Goal: Task Accomplishment & Management: Manage account settings

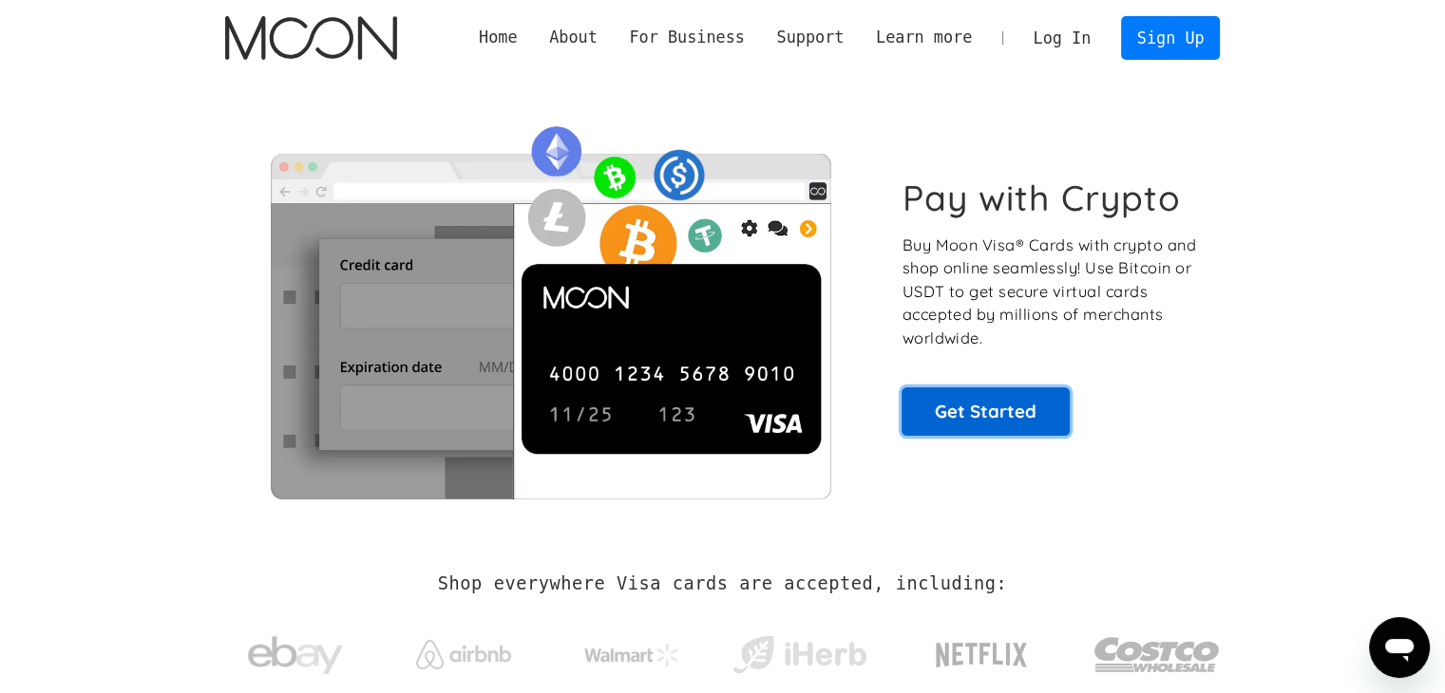
click at [967, 419] on link "Get Started" at bounding box center [985, 411] width 168 height 47
click at [1077, 41] on link "Log In" at bounding box center [1061, 38] width 89 height 42
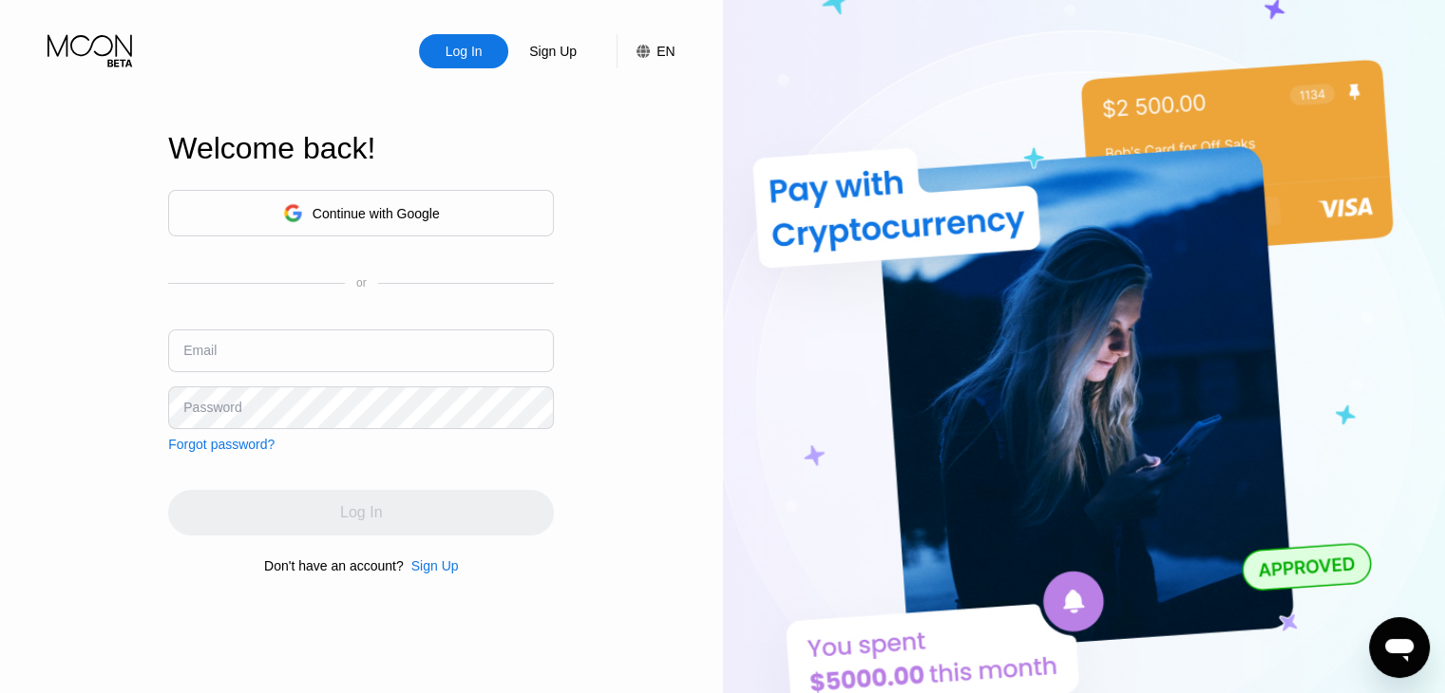
click at [312, 348] on input "text" at bounding box center [361, 351] width 386 height 43
paste input "mikadonio12@outlook.com"
type input "mikadonio12@outlook.com"
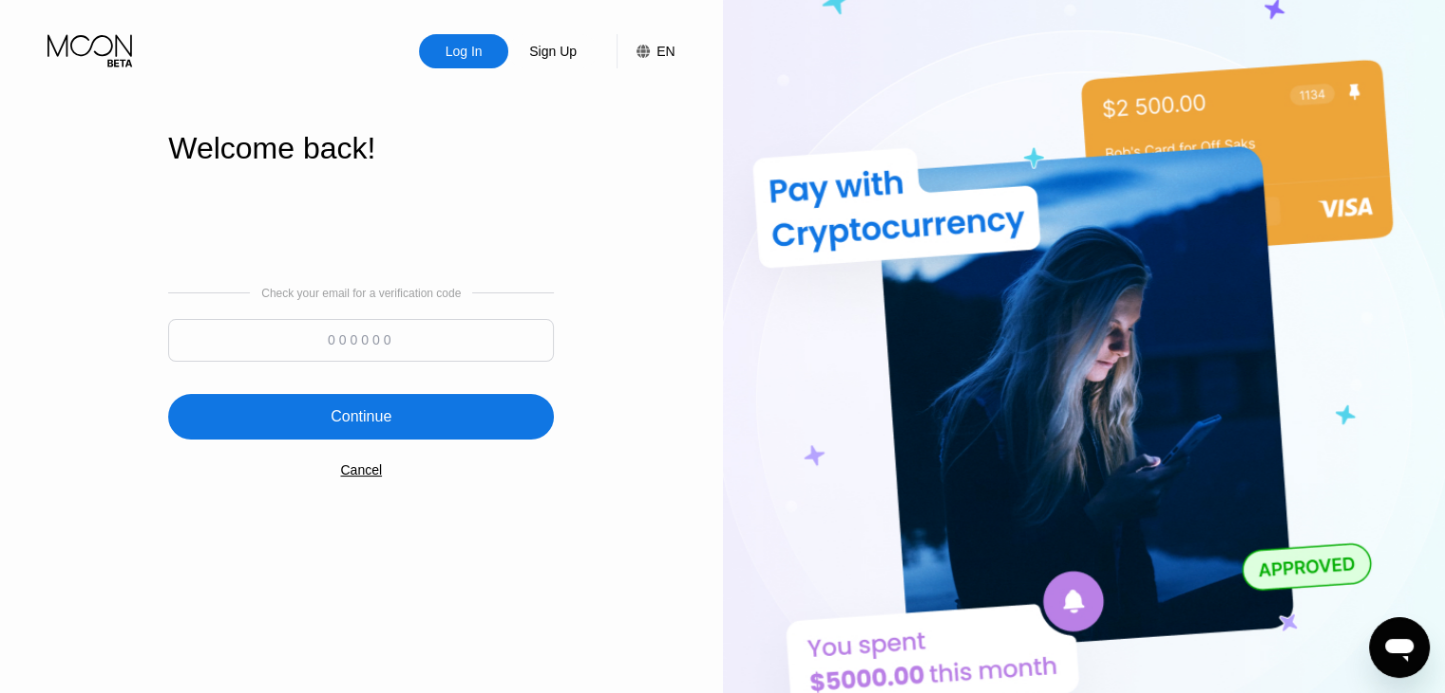
click at [372, 331] on input at bounding box center [361, 340] width 386 height 43
paste input "714830"
type input "714830"
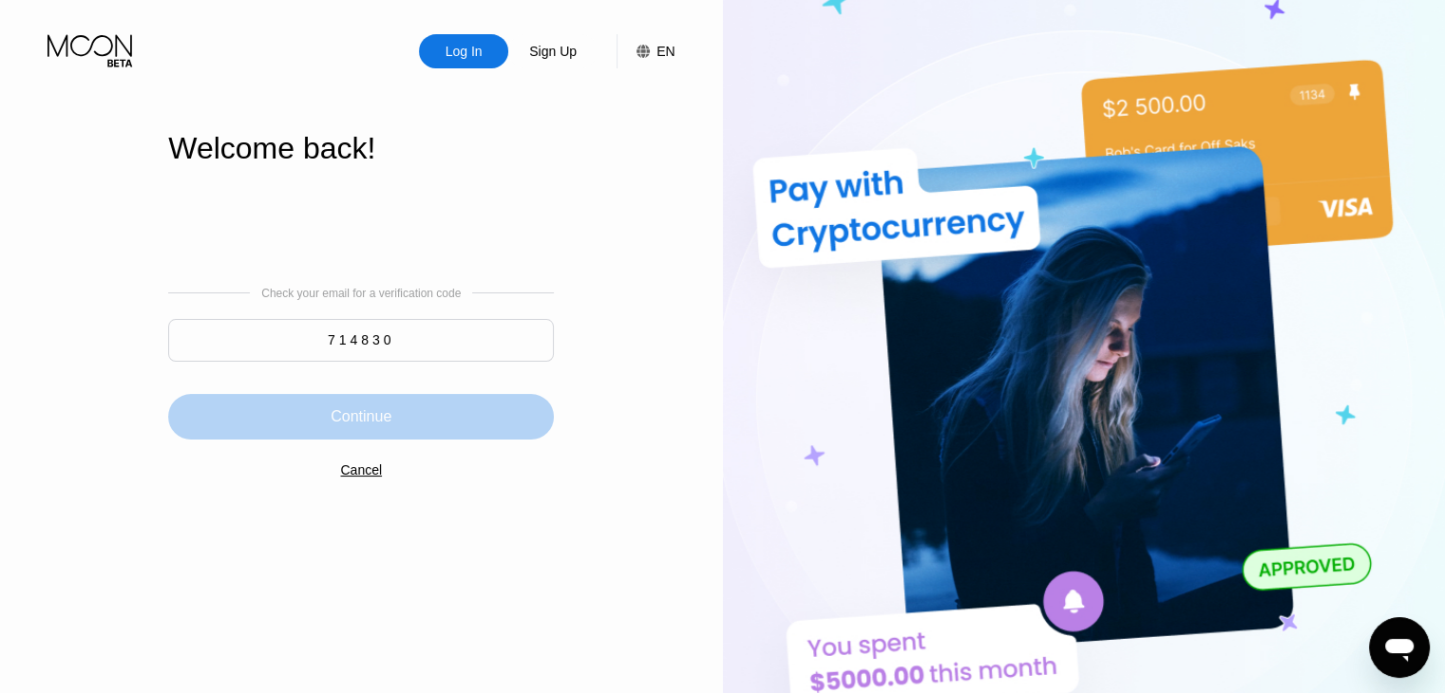
click at [381, 411] on div "Continue" at bounding box center [361, 416] width 61 height 19
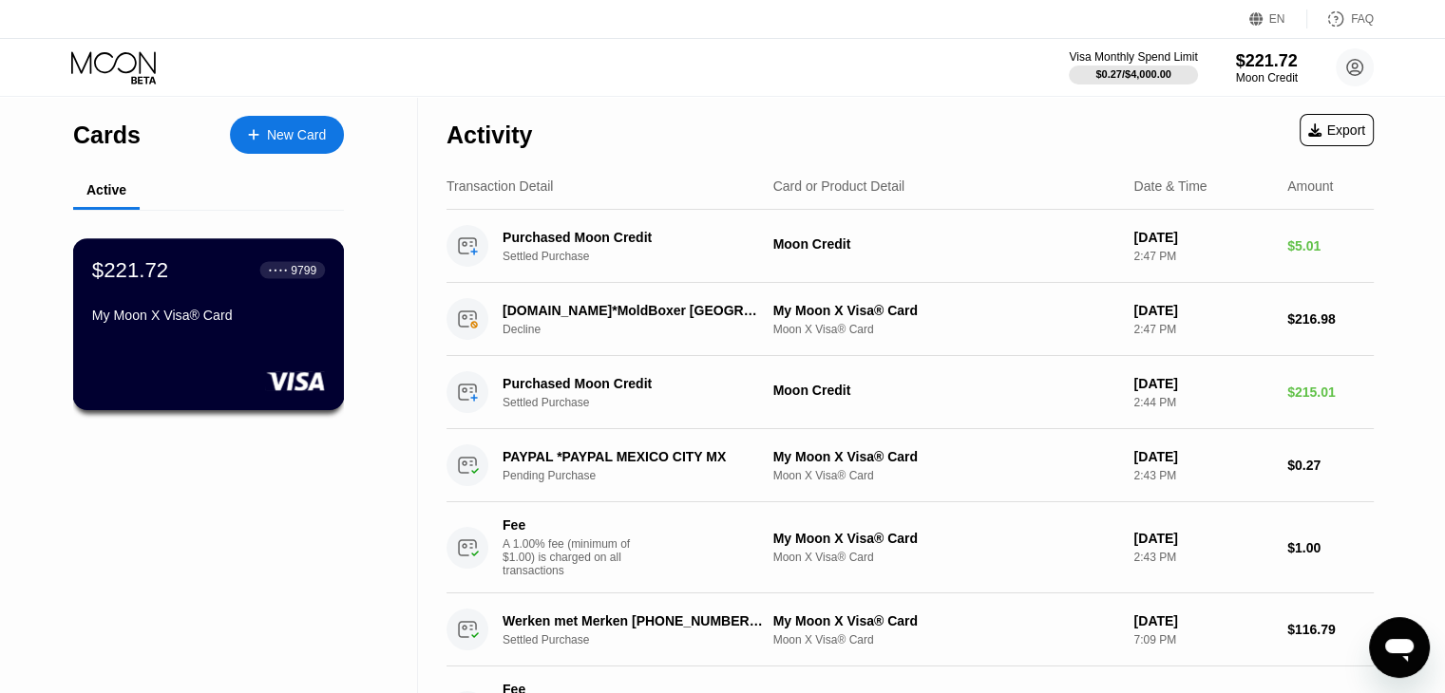
click at [199, 282] on div "$221.72 ● ● ● ● 9799" at bounding box center [208, 269] width 233 height 25
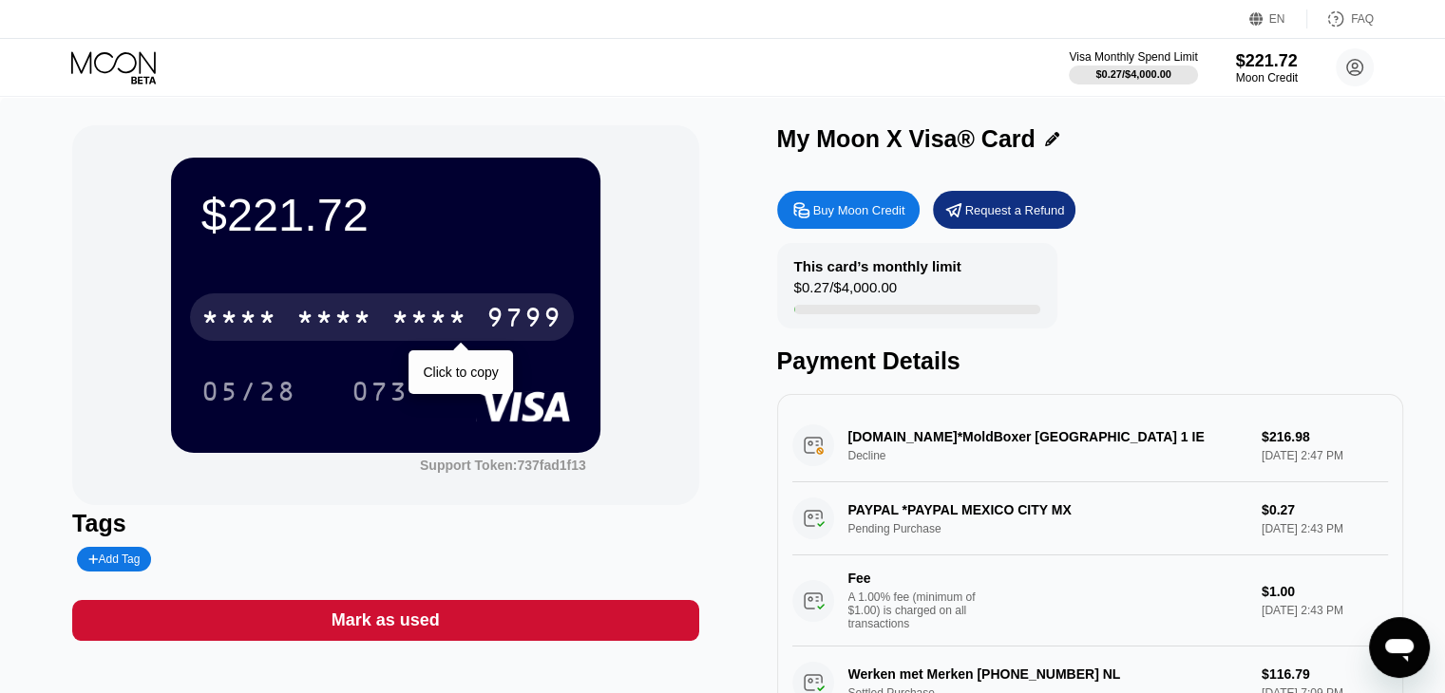
click at [478, 332] on div "* * * * * * * * * * * * 9799" at bounding box center [382, 316] width 384 height 47
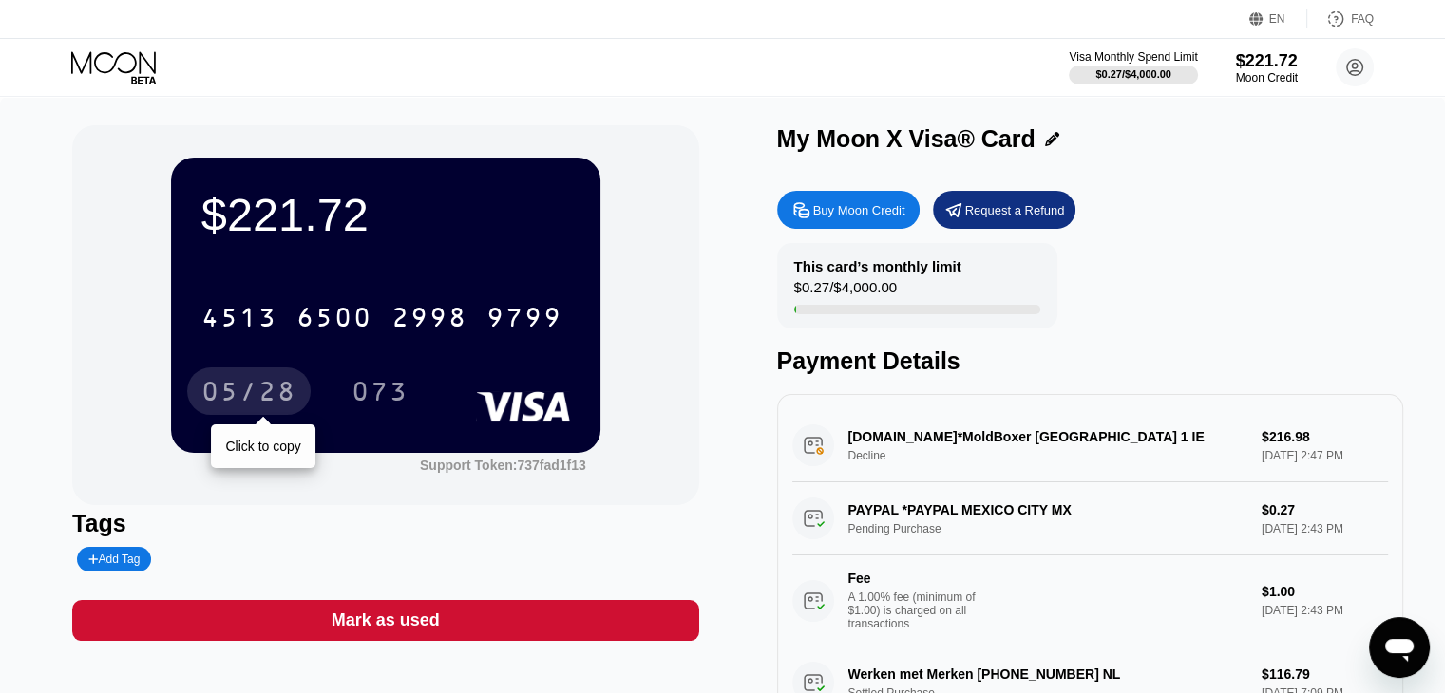
click at [224, 388] on div "05/28" at bounding box center [248, 394] width 95 height 30
click at [1030, 210] on div "Request a Refund" at bounding box center [1015, 210] width 100 height 16
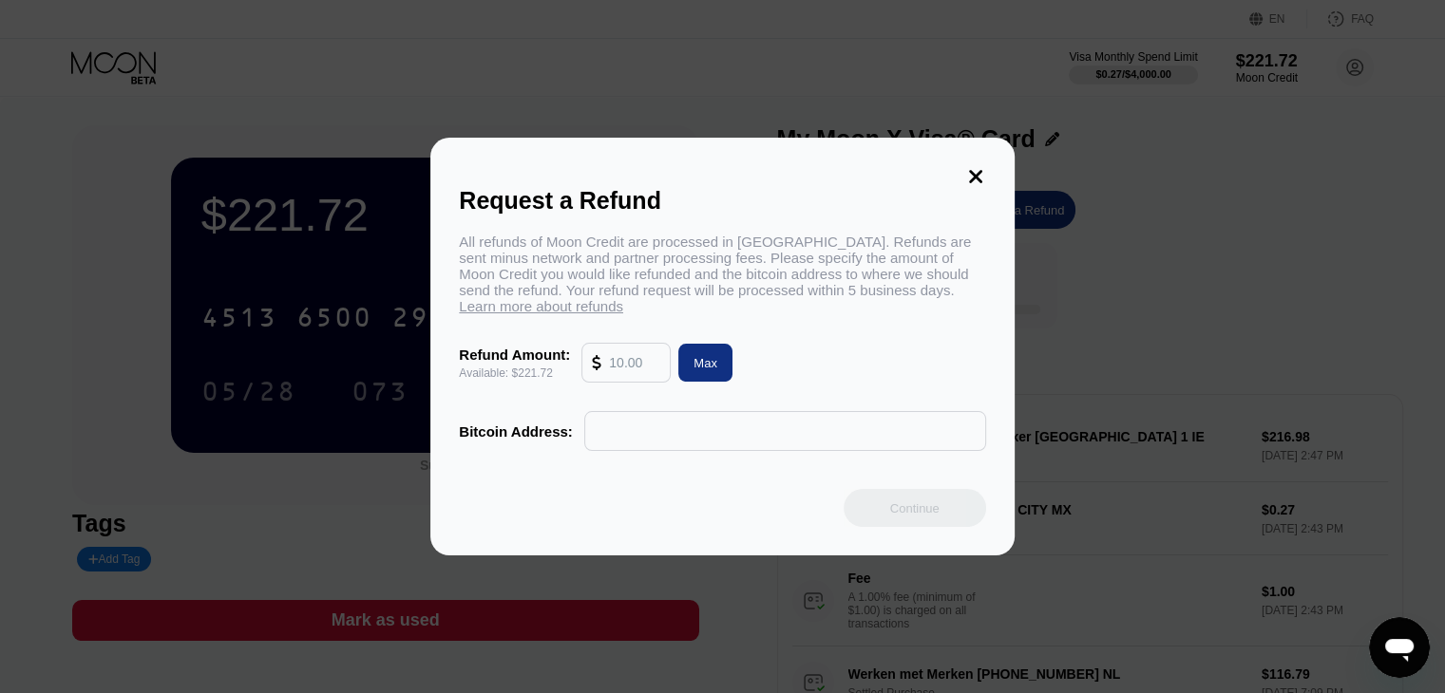
click at [624, 354] on input "text" at bounding box center [634, 363] width 51 height 38
click at [707, 362] on div "Max" at bounding box center [705, 363] width 24 height 16
click at [651, 370] on input "221.72" at bounding box center [634, 363] width 51 height 38
type input "220"
click at [844, 371] on div "Refund Amount: Available: $221.72 220 Max" at bounding box center [722, 363] width 526 height 40
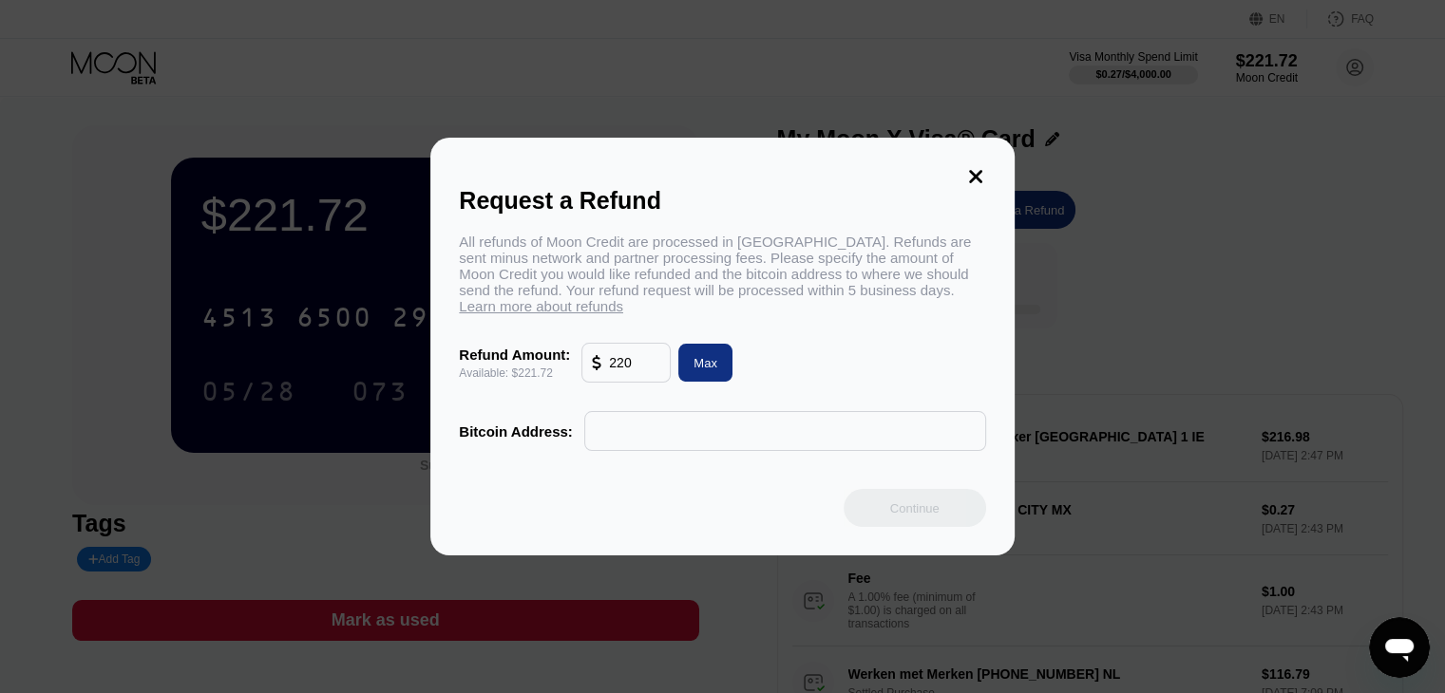
click at [702, 448] on input "text" at bounding box center [785, 431] width 381 height 38
paste input "bc1qhwrtw77wp4nksa34zlv7tanh9fr3urkhvgxgd3"
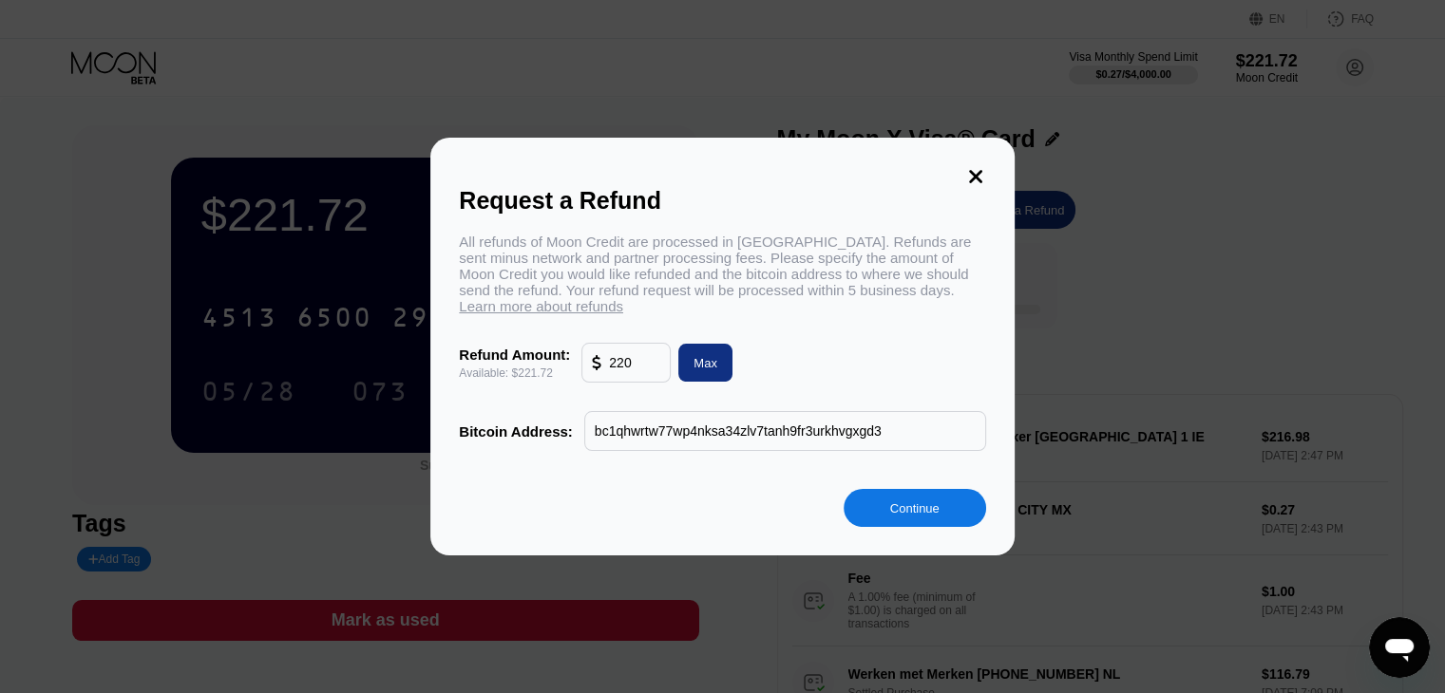
type input "bc1qhwrtw77wp4nksa34zlv7tanh9fr3urkhvgxgd3"
click at [957, 522] on div "Continue" at bounding box center [914, 508] width 142 height 38
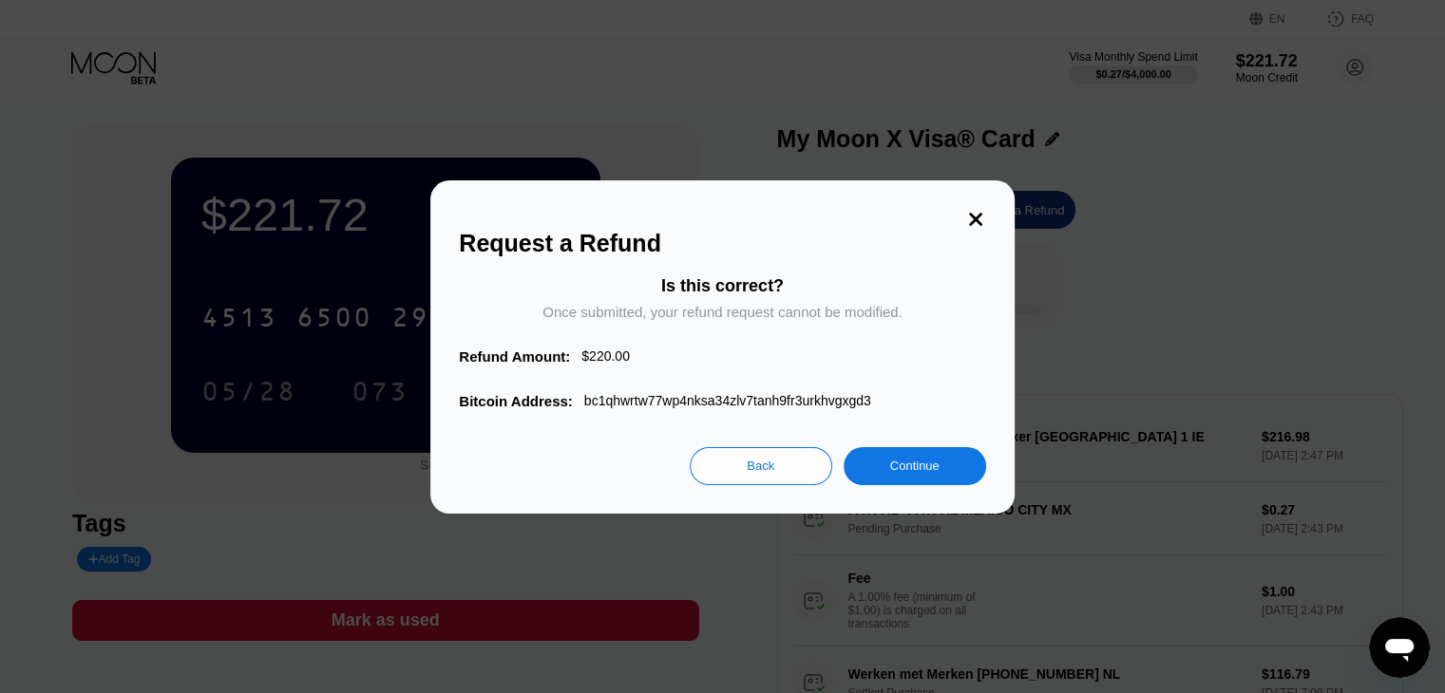
click at [935, 473] on div "Continue" at bounding box center [914, 466] width 49 height 16
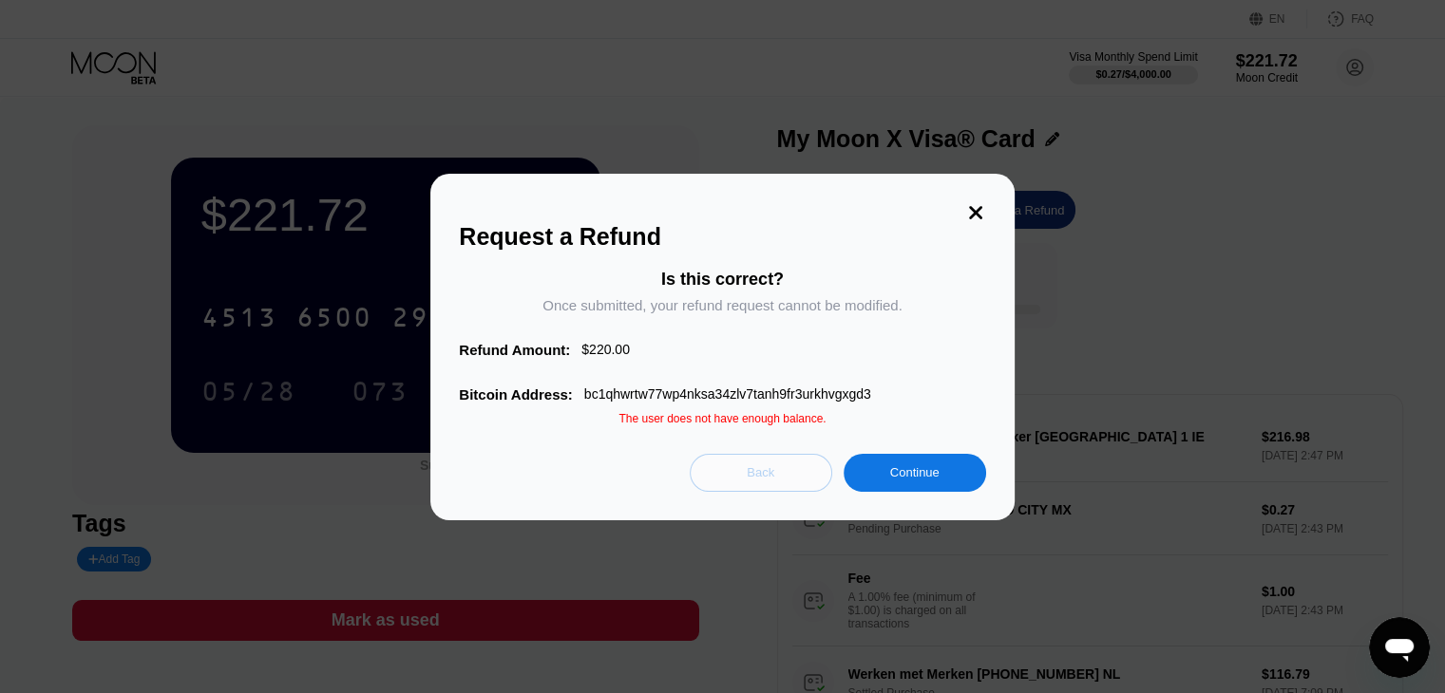
click at [771, 475] on div "Back" at bounding box center [761, 472] width 28 height 16
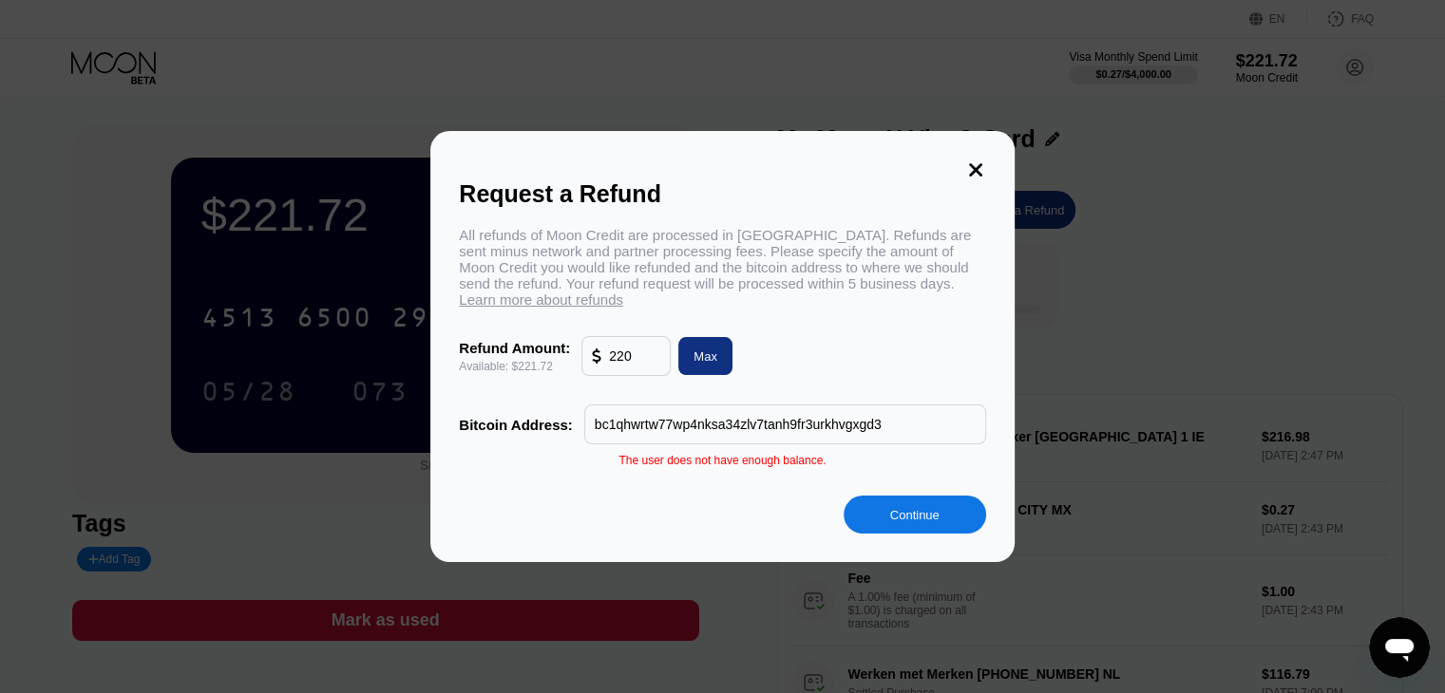
click at [637, 368] on input "220" at bounding box center [634, 356] width 51 height 38
type input "210"
click at [922, 518] on div "Continue" at bounding box center [914, 515] width 49 height 16
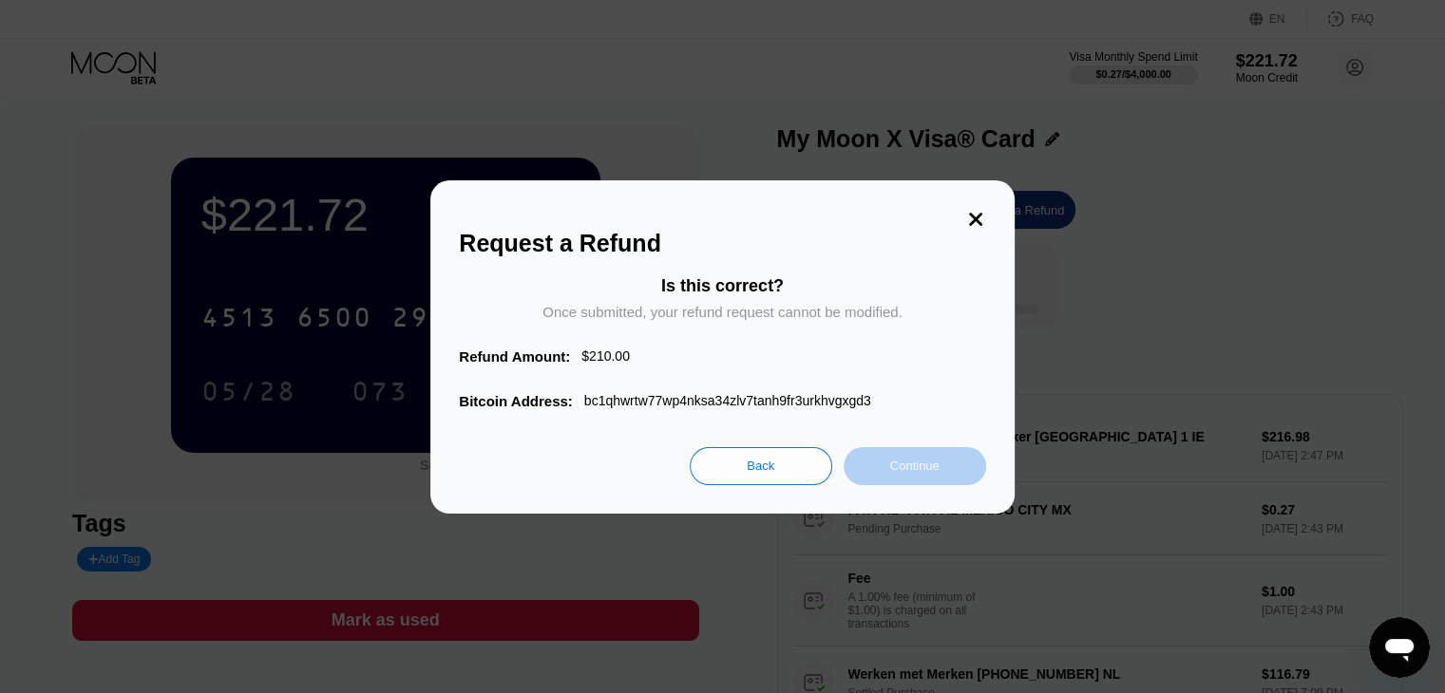
click at [944, 472] on div "Continue" at bounding box center [914, 466] width 142 height 38
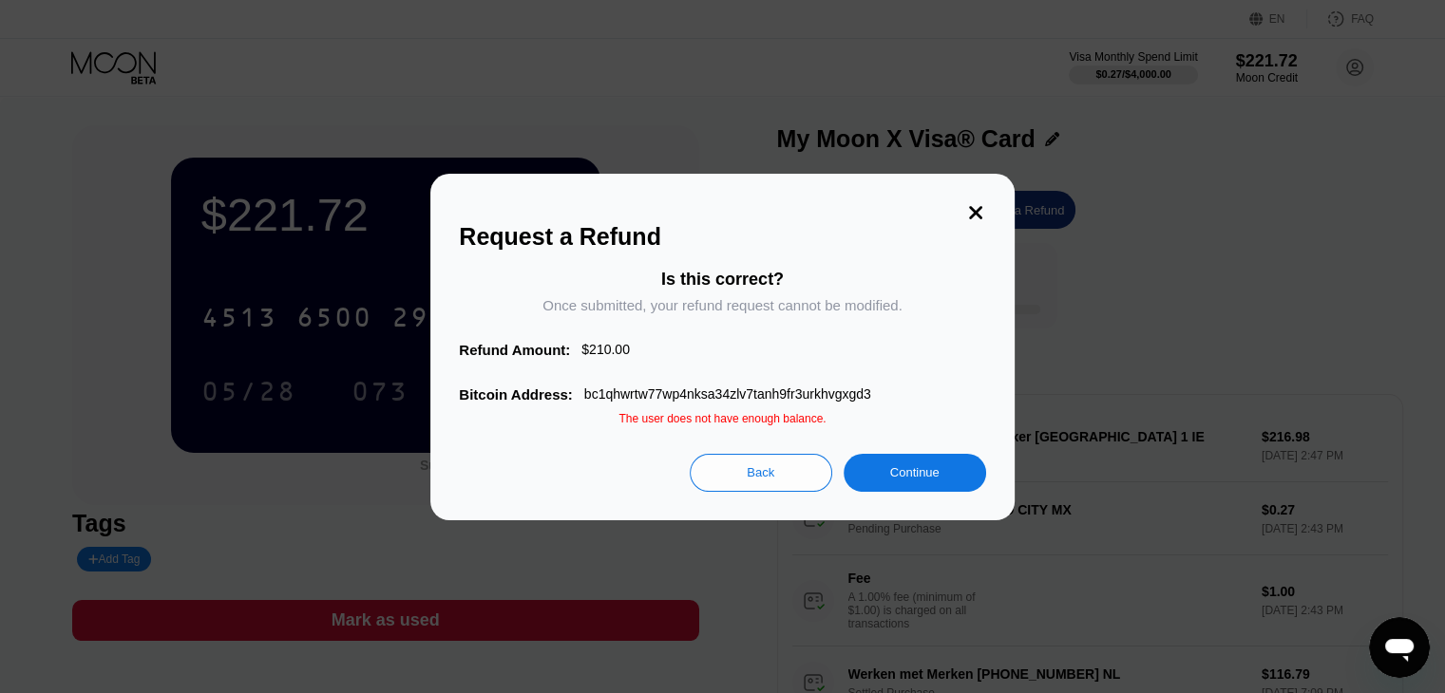
click at [828, 392] on div "bc1qhwrtw77wp4nksa34zlv7tanh9fr3urkhvgxgd3" at bounding box center [727, 394] width 287 height 15
copy div "bc1qhwrtw77wp4nksa34zlv7tanh9fr3urkhvgxgd3"
click at [975, 184] on div "Request a Refund Is this correct? Once submitted, your refund request cannot be…" at bounding box center [721, 347] width 583 height 347
click at [975, 189] on div "Request a Refund Is this correct? Once submitted, your refund request cannot be…" at bounding box center [721, 347] width 583 height 347
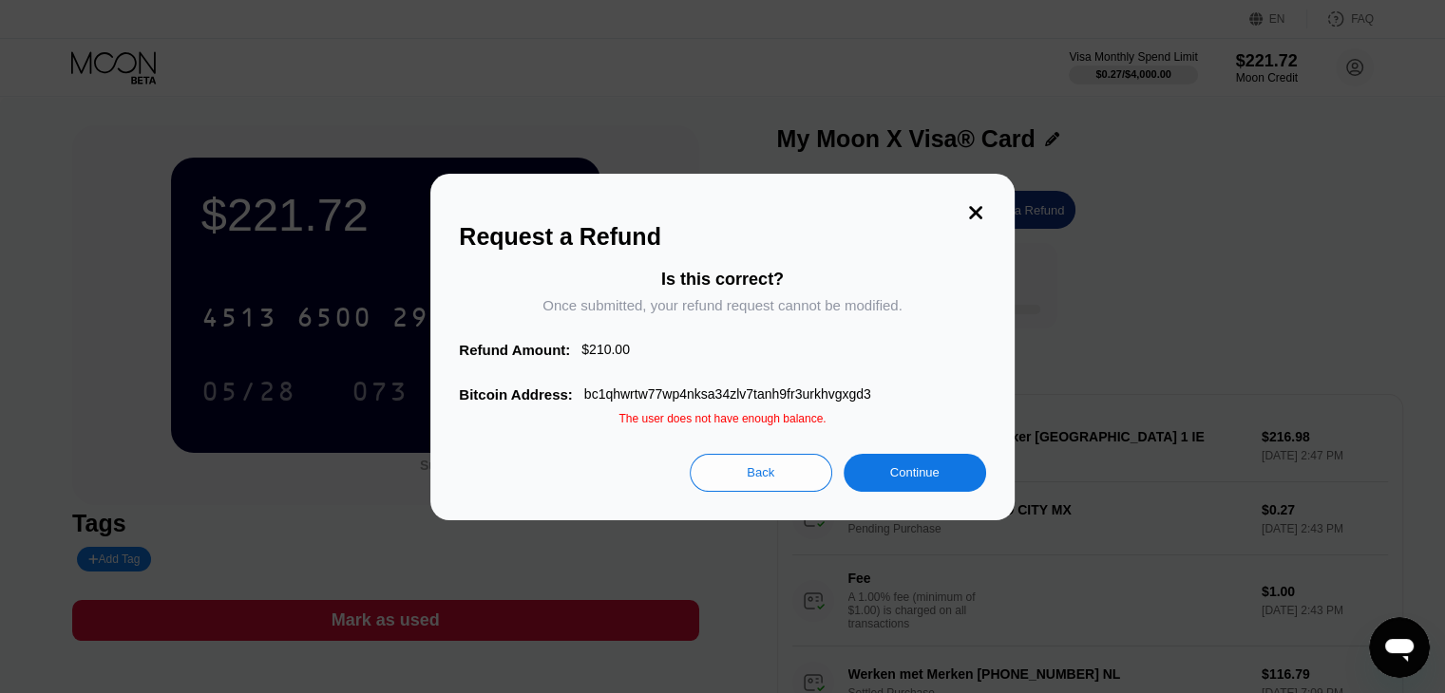
click at [975, 191] on div "Request a Refund Is this correct? Once submitted, your refund request cannot be…" at bounding box center [721, 347] width 583 height 347
click at [975, 202] on icon at bounding box center [975, 212] width 21 height 21
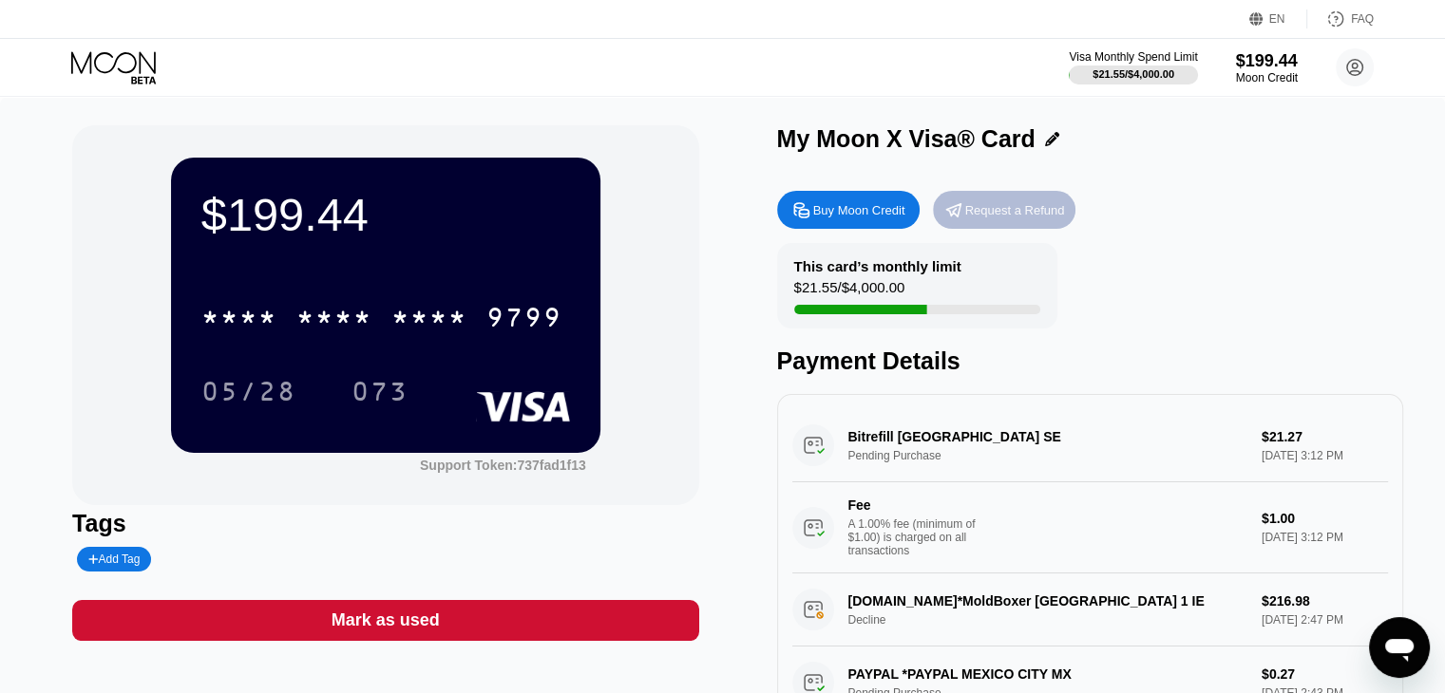
click at [1030, 218] on div "Request a Refund" at bounding box center [1015, 210] width 100 height 16
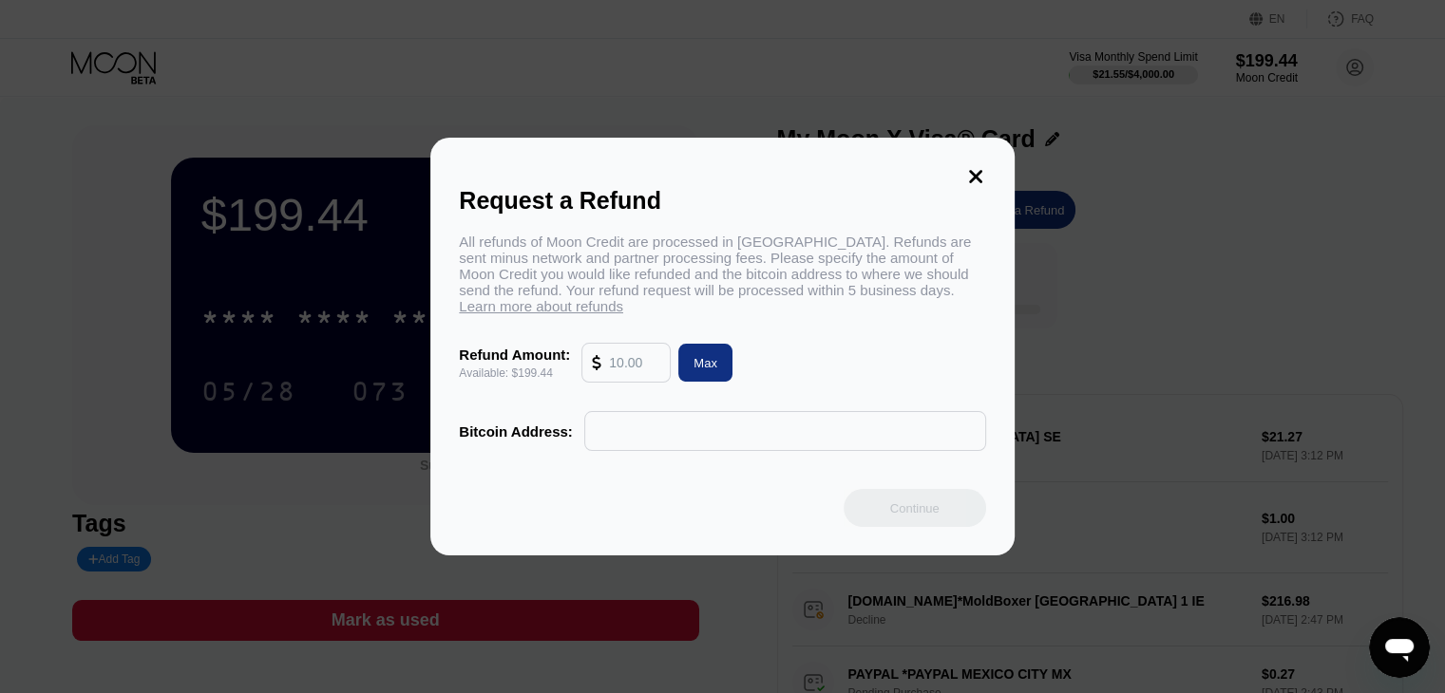
click at [643, 369] on input "text" at bounding box center [634, 363] width 51 height 38
type input "199"
click at [687, 450] on input "text" at bounding box center [785, 431] width 381 height 38
paste input "bc1qhwrtw77wp4nksa34zlv7tanh9fr3urkhvgxgd3"
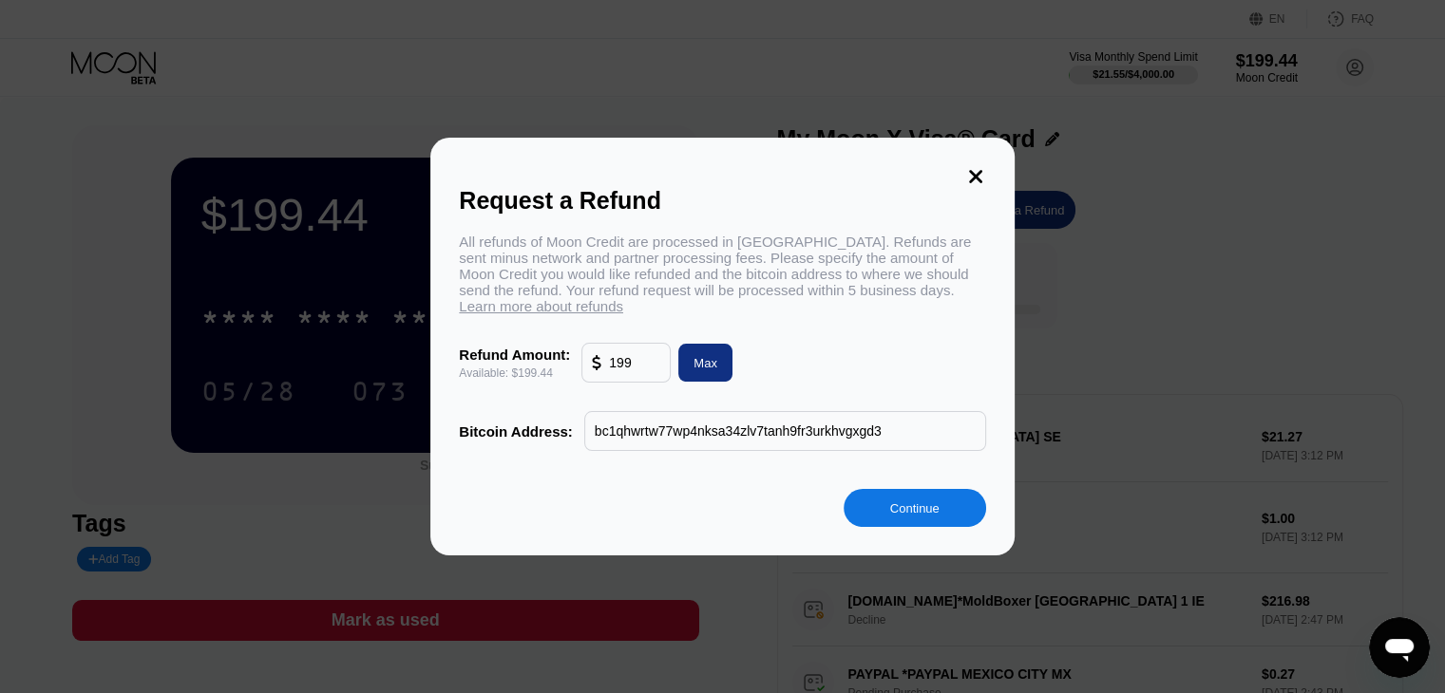
type input "bc1qhwrtw77wp4nksa34zlv7tanh9fr3urkhvgxgd3"
click at [912, 499] on div "Continue" at bounding box center [914, 508] width 142 height 38
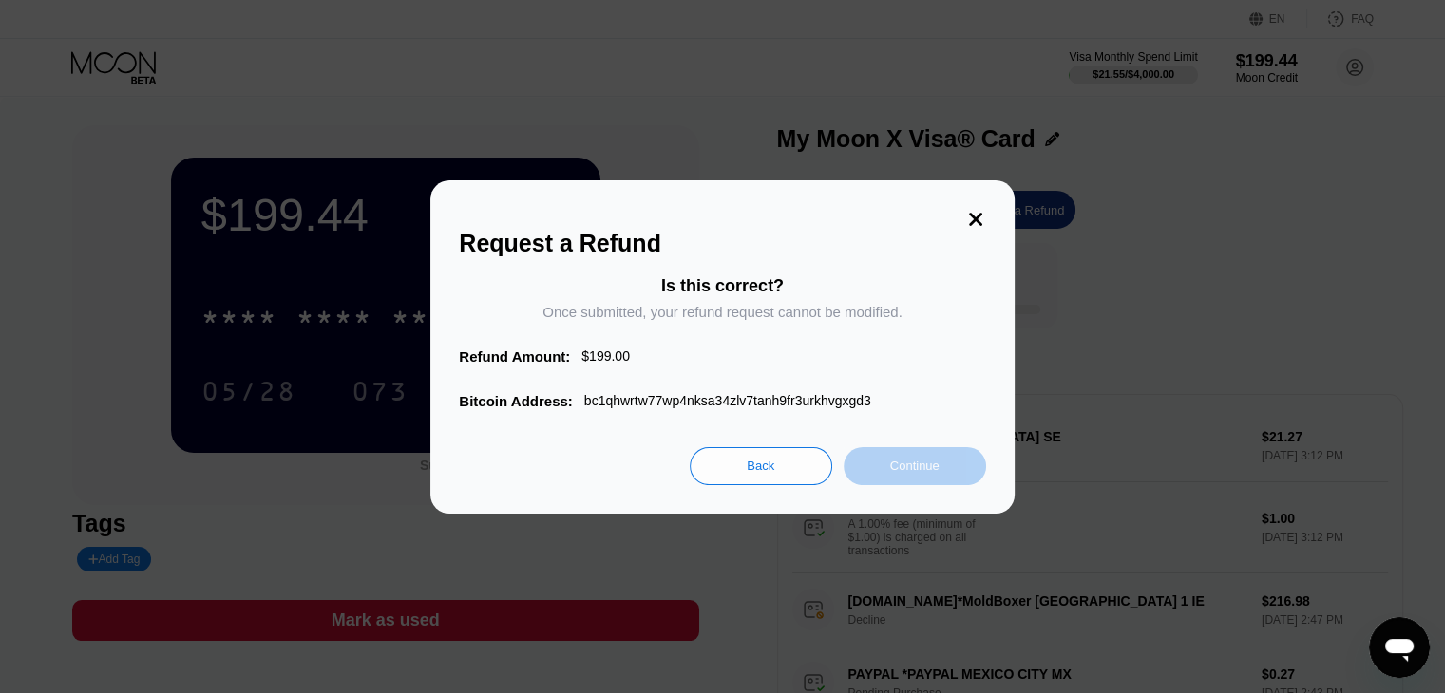
click at [919, 485] on div "Continue" at bounding box center [914, 466] width 142 height 38
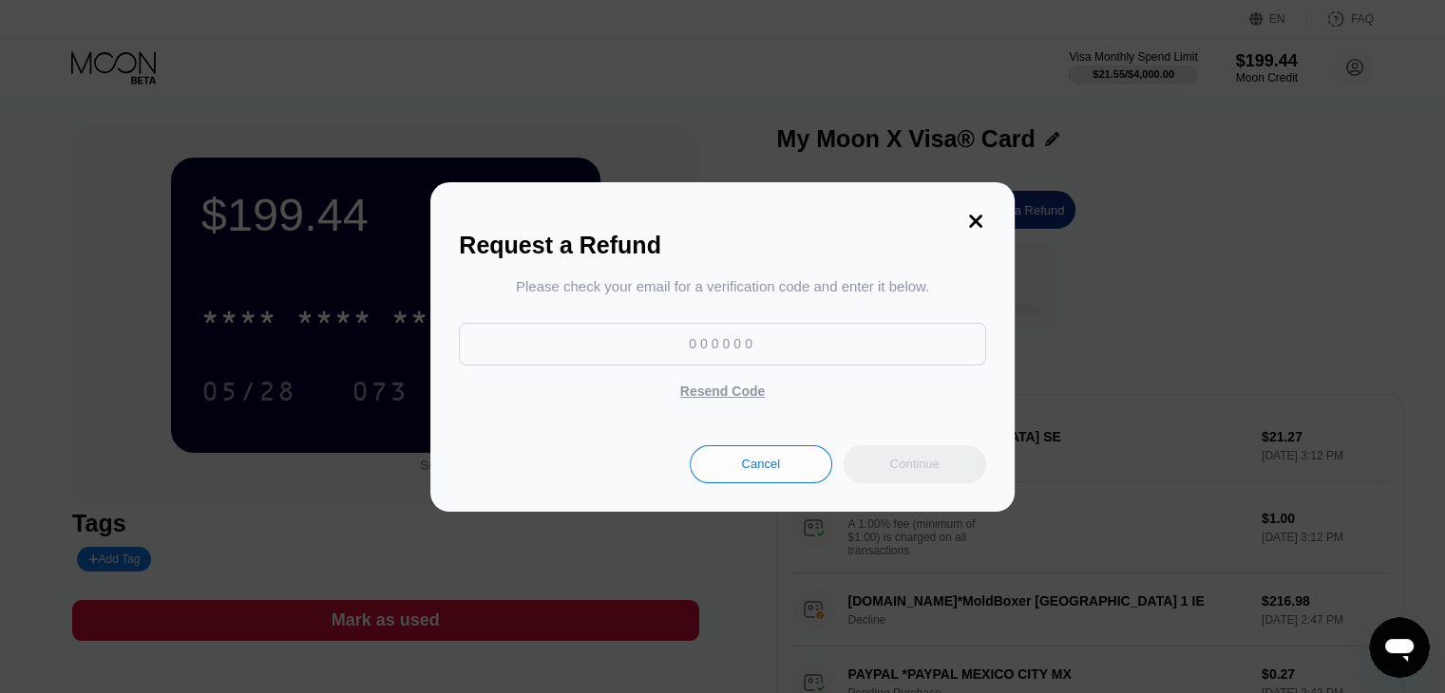
drag, startPoint x: 920, startPoint y: 477, endPoint x: 818, endPoint y: 349, distance: 164.2
click at [818, 349] on div "Request a Refund Please check your email for a verification code and enter it b…" at bounding box center [721, 347] width 583 height 330
click at [818, 349] on input at bounding box center [722, 344] width 526 height 43
paste input "714830"
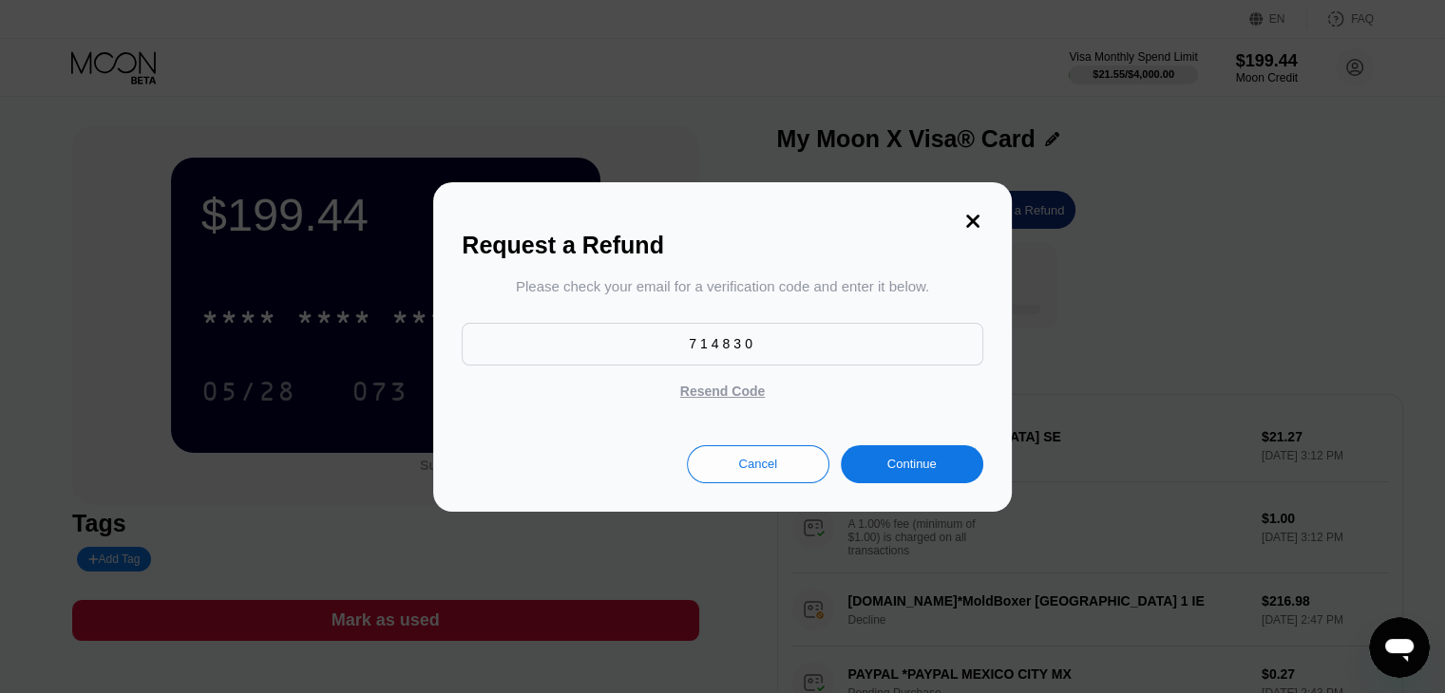
click at [921, 457] on div "Continue" at bounding box center [912, 464] width 142 height 38
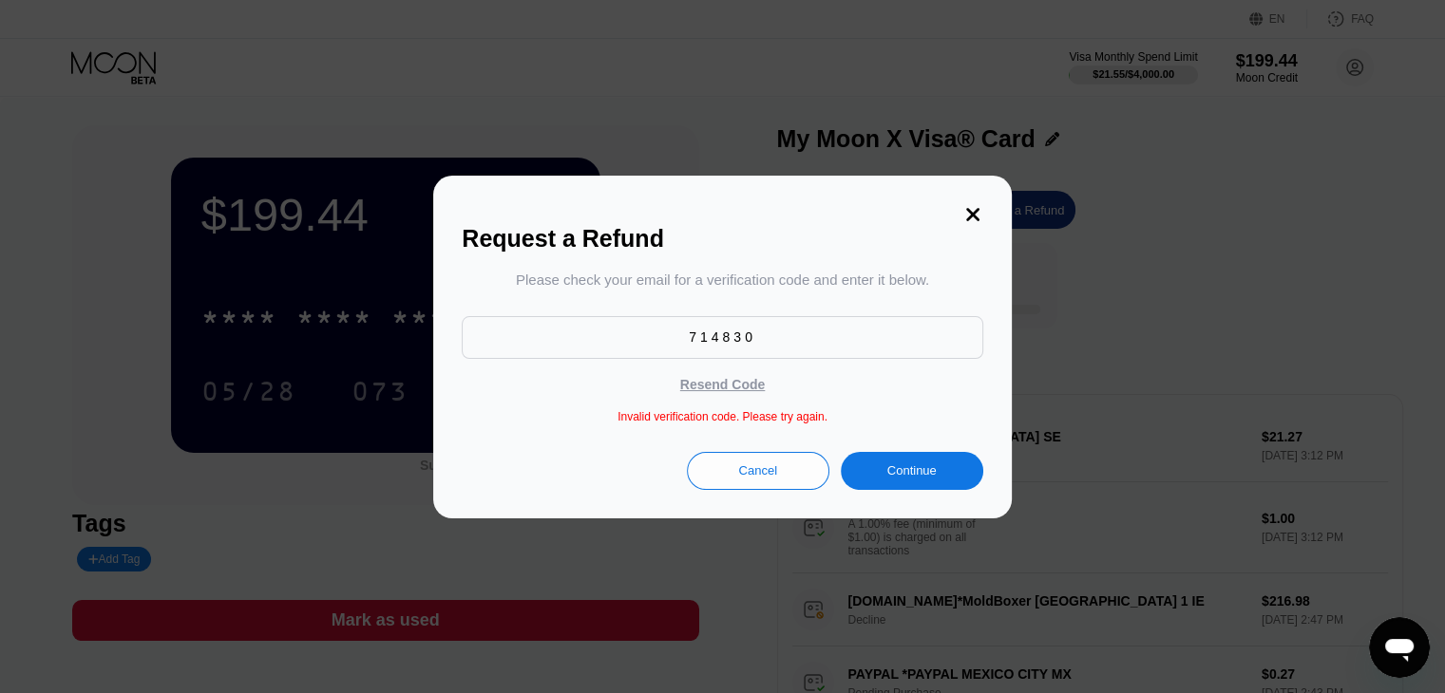
click at [714, 383] on div "Resend Code" at bounding box center [722, 384] width 85 height 17
drag, startPoint x: 797, startPoint y: 338, endPoint x: 659, endPoint y: 330, distance: 138.0
click at [659, 330] on input "714830" at bounding box center [722, 337] width 520 height 43
paste input "881497"
type input "881497"
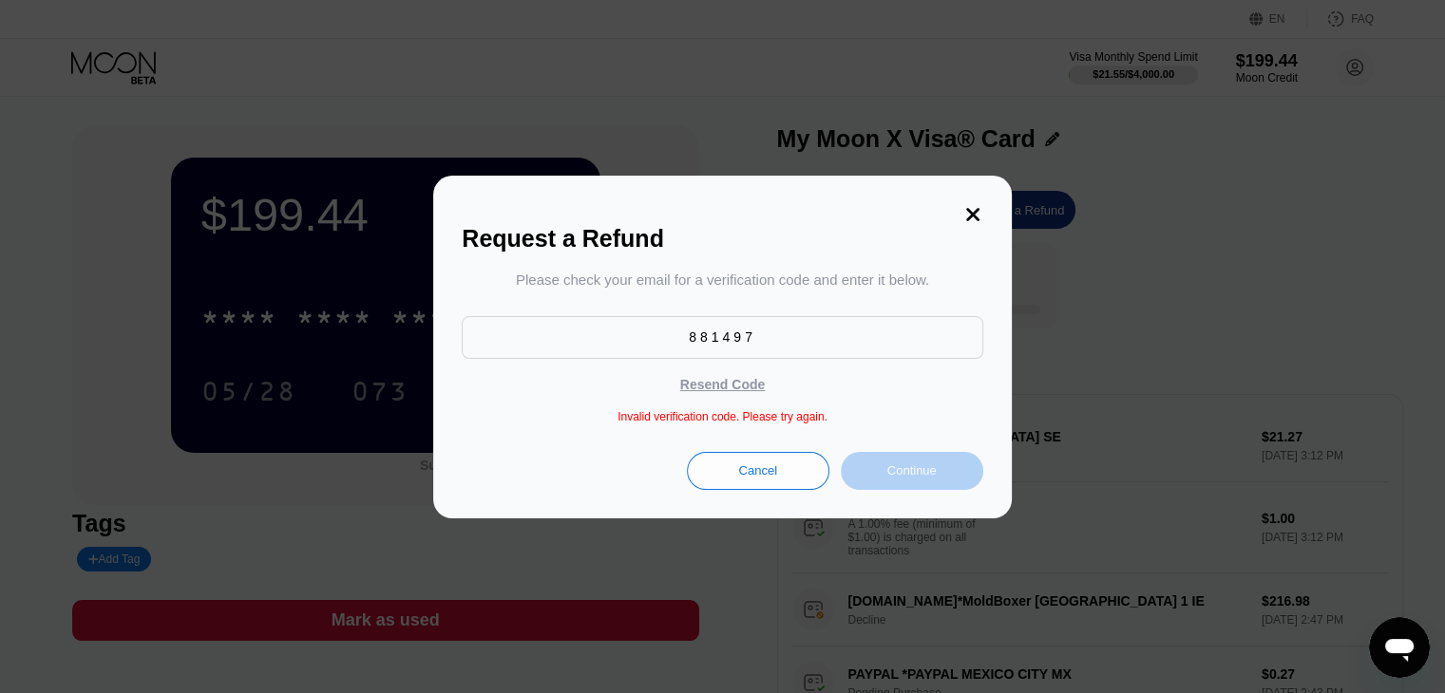
click at [932, 490] on div "Continue" at bounding box center [912, 471] width 142 height 38
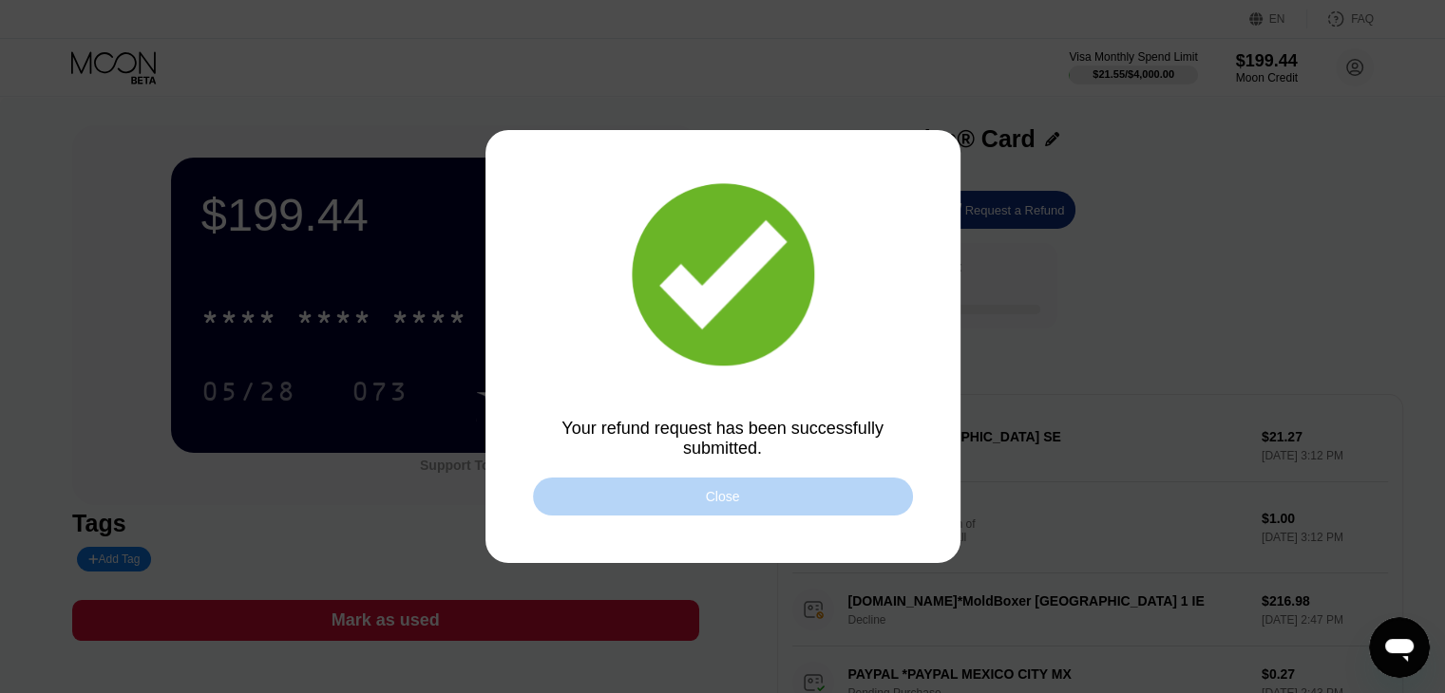
click at [757, 494] on div "Close" at bounding box center [723, 497] width 380 height 38
